Goal: Information Seeking & Learning: Learn about a topic

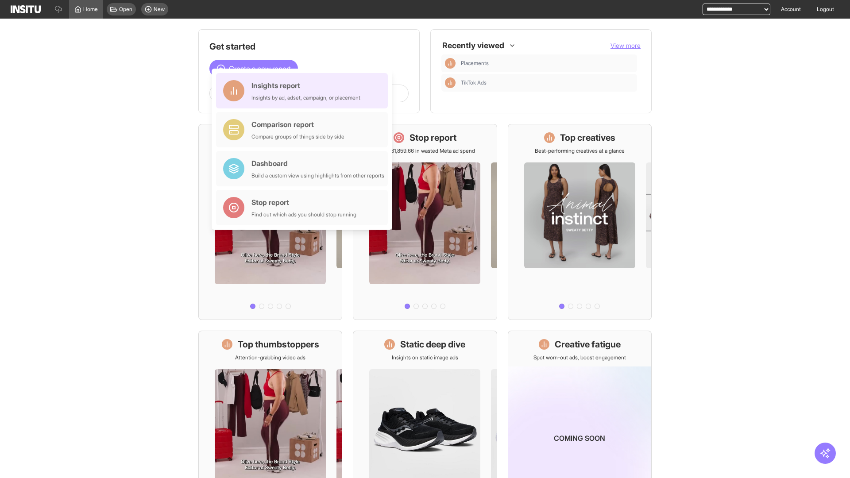
click at [304, 91] on div "Insights report Insights by ad, adset, campaign, or placement" at bounding box center [306, 90] width 109 height 21
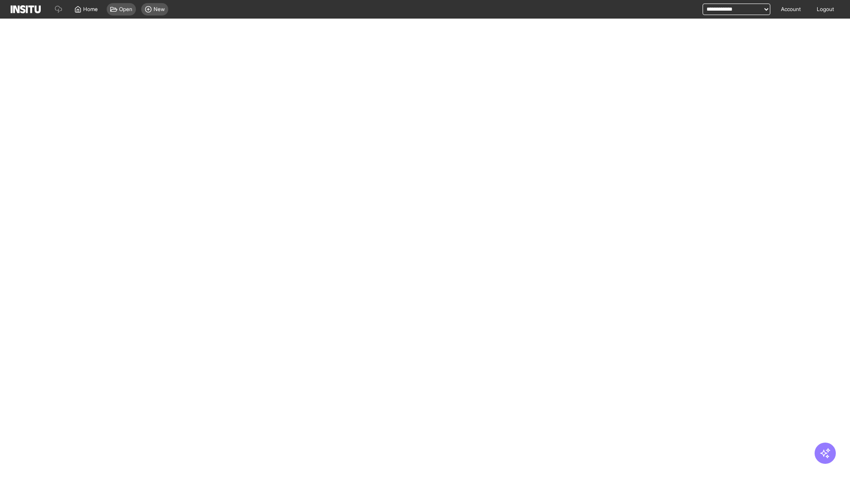
select select "**"
